Goal: Obtain resource: Download file/media

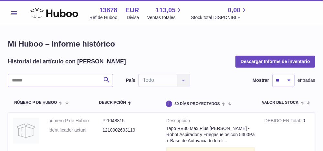
click at [16, 15] on span "Menú" at bounding box center [14, 13] width 6 height 4
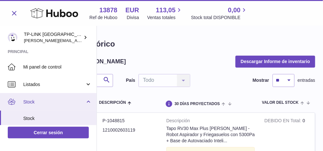
click at [84, 100] on link "Stock" at bounding box center [48, 101] width 97 height 17
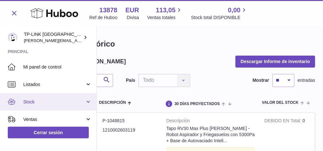
click at [88, 100] on link "Stock" at bounding box center [48, 101] width 97 height 17
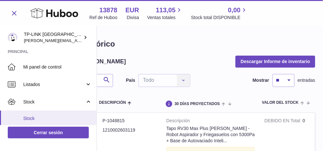
click at [35, 114] on link "Stock" at bounding box center [48, 118] width 97 height 16
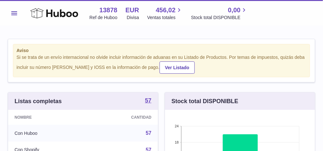
scroll to position [101, 150]
click at [12, 13] on span "Menú" at bounding box center [14, 13] width 6 height 4
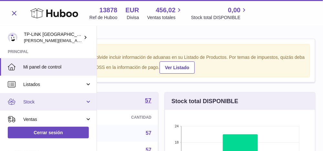
click at [85, 101] on link "Stock" at bounding box center [48, 101] width 97 height 17
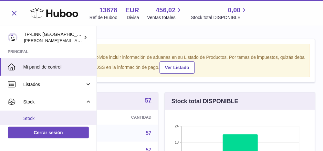
click at [30, 117] on span "Stock" at bounding box center [57, 118] width 68 height 6
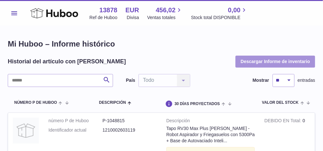
click at [263, 63] on button "Descargar Informe de inventario" at bounding box center [275, 62] width 80 height 12
